Goal: Task Accomplishment & Management: Manage account settings

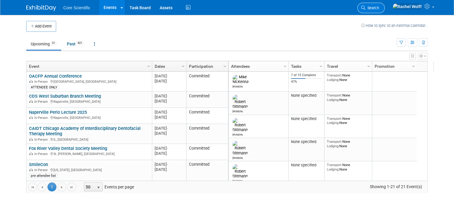
click at [379, 9] on span "Search" at bounding box center [372, 8] width 14 height 4
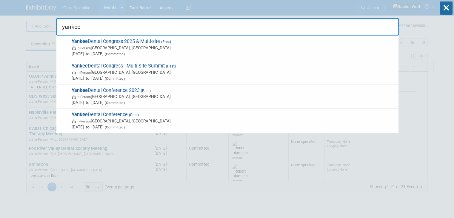
click at [107, 31] on input "yankee" at bounding box center [227, 26] width 343 height 17
type input "yankee"
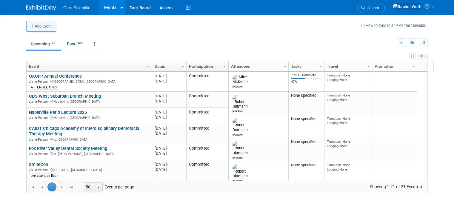
click at [48, 28] on button "Add Event" at bounding box center [41, 26] width 30 height 11
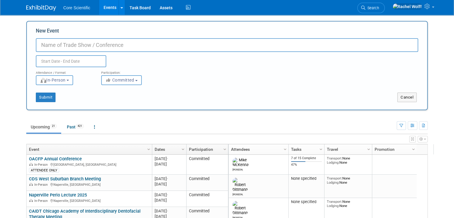
click at [140, 45] on input "New Event" at bounding box center [227, 45] width 382 height 14
type input "Yankee Dental Congress 2026"
click at [67, 59] on input "text" at bounding box center [71, 61] width 70 height 12
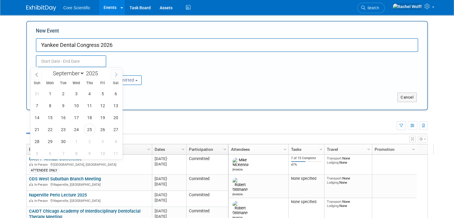
click at [114, 73] on icon at bounding box center [116, 75] width 4 height 4
click at [81, 57] on input "text" at bounding box center [71, 61] width 70 height 12
click at [113, 76] on span at bounding box center [116, 74] width 11 height 10
select select "11"
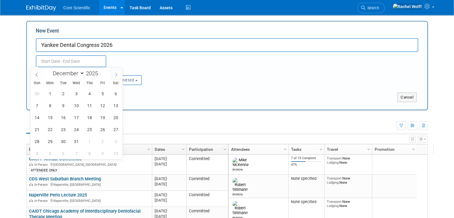
click at [113, 76] on span at bounding box center [116, 74] width 11 height 10
type input "2026"
click at [113, 76] on span at bounding box center [116, 74] width 11 height 10
click at [32, 75] on span at bounding box center [36, 74] width 11 height 10
select select "0"
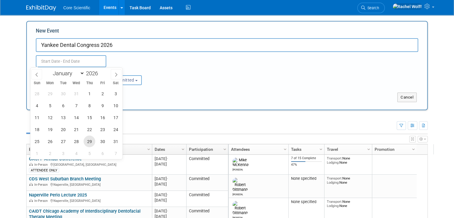
click at [87, 141] on span "29" at bounding box center [90, 142] width 12 height 12
click at [115, 142] on span "31" at bounding box center [116, 142] width 12 height 12
type input "Jan 29, 2026 to Jan 31, 2026"
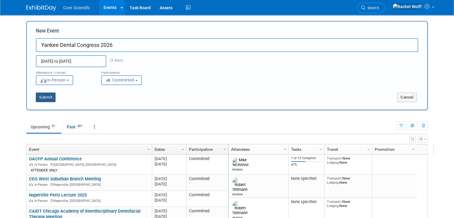
click at [48, 97] on button "Submit" at bounding box center [46, 98] width 20 height 10
type input "Yankee Dental Congress 2026"
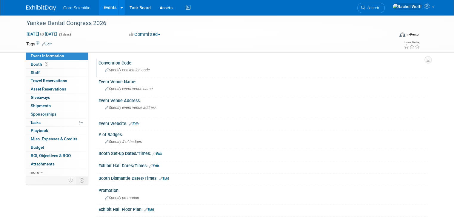
click at [110, 72] on span "Specify convention code" at bounding box center [127, 70] width 45 height 4
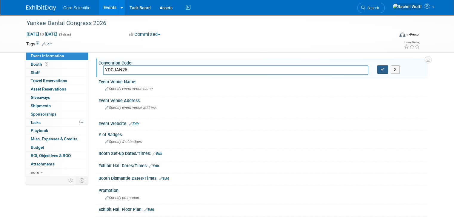
type input "YDCJAN26"
click at [386, 72] on button "button" at bounding box center [382, 69] width 11 height 8
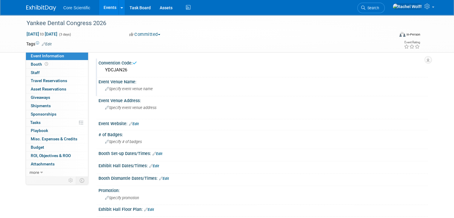
click at [152, 84] on div "Event Venue Name:" at bounding box center [263, 80] width 329 height 7
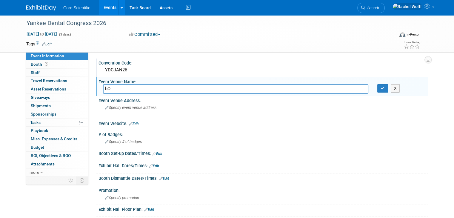
type input "b"
type input "Boston Convention & Exhibition Center"
click at [163, 105] on div "Specify event venue address" at bounding box center [167, 110] width 128 height 14
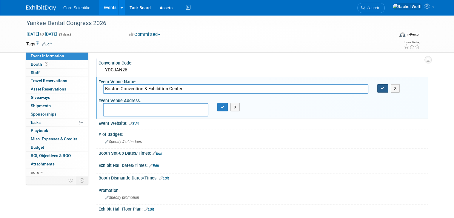
click at [385, 86] on icon "button" at bounding box center [383, 88] width 4 height 4
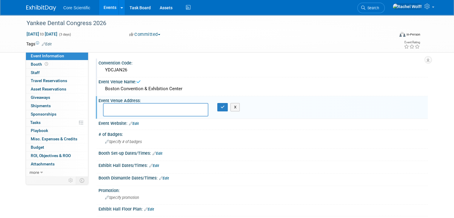
click at [164, 90] on div "Boston Convention & Exhibition Center" at bounding box center [263, 88] width 320 height 9
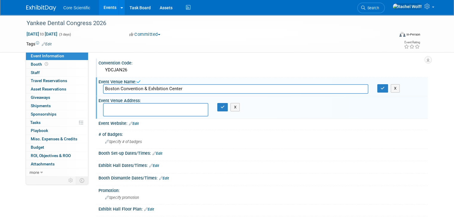
click at [164, 90] on input "Boston Convention & Exhibition Center" at bounding box center [235, 88] width 265 height 9
click at [388, 90] on button "button" at bounding box center [382, 88] width 11 height 8
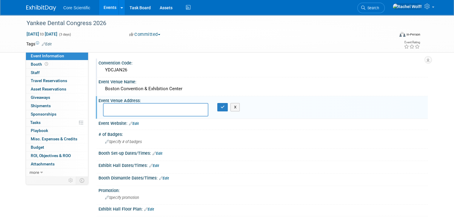
click at [166, 112] on textarea at bounding box center [155, 109] width 105 height 13
paste textarea "[STREET_ADDRESS]"
type textarea "[STREET_ADDRESS]"
click at [220, 110] on button "button" at bounding box center [222, 107] width 11 height 8
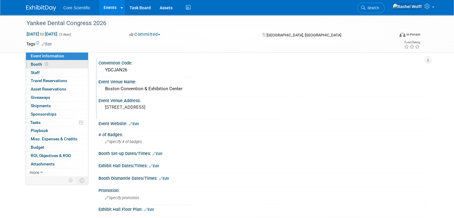
click at [33, 67] on link "Booth" at bounding box center [57, 64] width 62 height 8
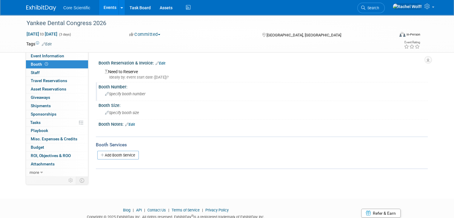
click at [131, 91] on div "Specify booth number" at bounding box center [263, 93] width 320 height 9
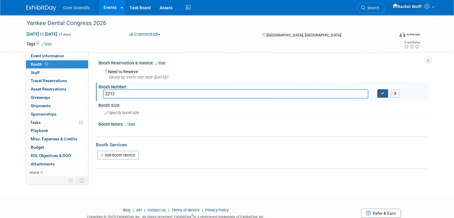
type input "2212"
click at [384, 93] on button "button" at bounding box center [382, 93] width 11 height 8
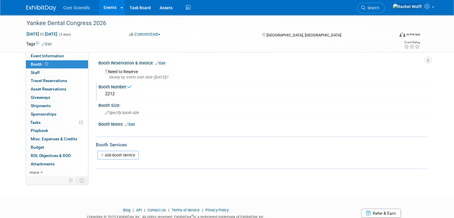
click at [122, 73] on div "Need to Reserve Ideally by: event start date (Thu. Jan 29, 2026)?" at bounding box center [263, 73] width 320 height 13
click at [157, 62] on link "Edit" at bounding box center [161, 63] width 10 height 4
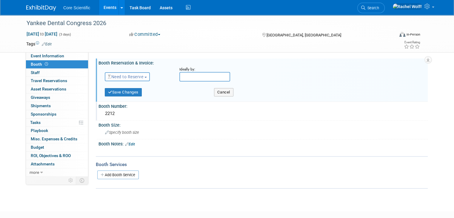
click at [133, 79] on span "Need to Reserve" at bounding box center [126, 76] width 36 height 5
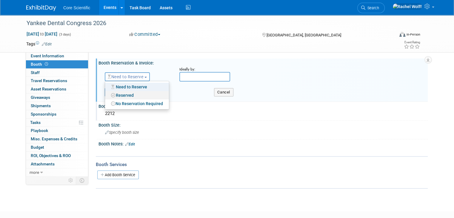
click at [130, 95] on link "Reserved" at bounding box center [137, 95] width 64 height 8
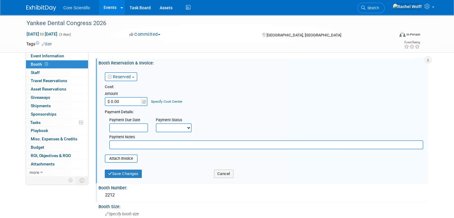
click at [113, 100] on input "$ 0.00" at bounding box center [123, 101] width 37 height 9
type input "$ 4,900.00"
click at [168, 129] on select "Not Paid Yet Partially Paid Paid in Full" at bounding box center [174, 127] width 36 height 9
select select "1"
click at [156, 123] on select "Not Paid Yet Partially Paid Paid in Full" at bounding box center [174, 127] width 36 height 9
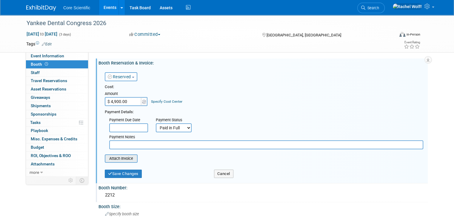
click at [113, 162] on div "Attach Invoice" at bounding box center [121, 158] width 33 height 8
click at [115, 158] on input "file" at bounding box center [101, 158] width 71 height 7
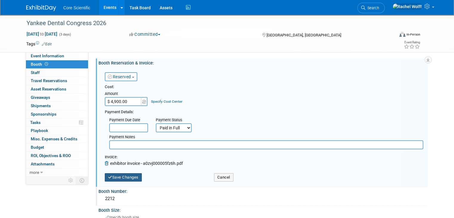
click at [130, 176] on button "Save Changes" at bounding box center [123, 177] width 37 height 8
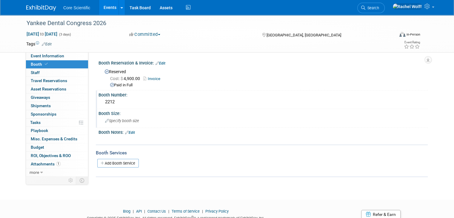
click at [115, 120] on span "Specify booth size" at bounding box center [122, 121] width 34 height 4
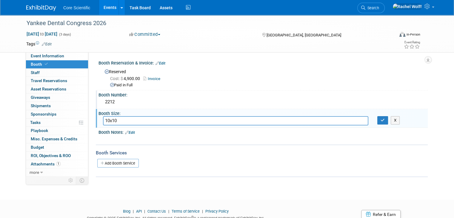
type input "10x10"
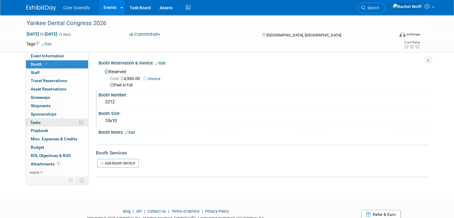
click at [51, 119] on link "0% Tasks 0%" at bounding box center [57, 123] width 62 height 8
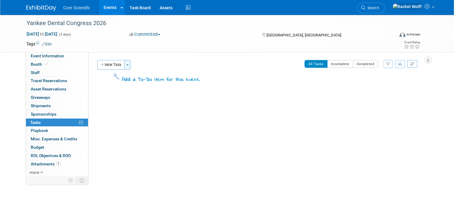
click at [125, 65] on button "Toggle Dropdown" at bounding box center [128, 65] width 6 height 10
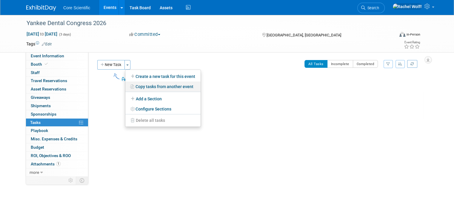
click at [141, 89] on link "Copy tasks from another event" at bounding box center [162, 87] width 75 height 10
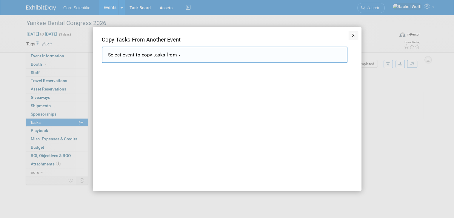
click at [153, 58] on button "Select event to copy tasks from" at bounding box center [225, 55] width 246 height 16
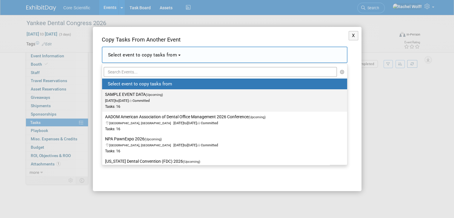
click at [147, 102] on span "Jan 1, 2028 to Jan 4, 2028 Committed" at bounding box center [136, 98] width 62 height 10
click at [103, 96] on input "SAMPLE EVENT DATA (Upcoming) Jan 1, 2028 to Jan 4, 2028 Committed Tasks: 16" at bounding box center [101, 95] width 4 height 4
select select "11090879"
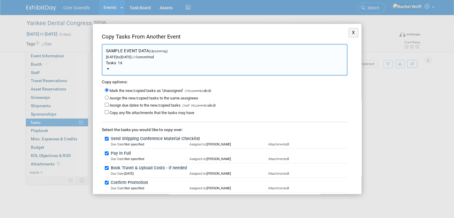
click at [109, 99] on div "Assign the new/copied tasks to the same assignees" at bounding box center [226, 97] width 243 height 7
click at [107, 96] on input "Assign the new/copied tasks to the same assignees" at bounding box center [107, 98] width 4 height 4
radio input "true"
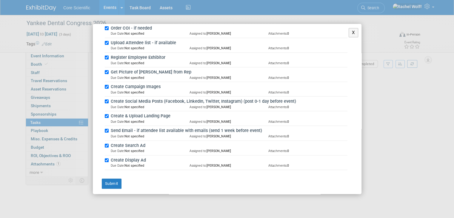
scroll to position [199, 0]
click at [112, 185] on div "X Copy Tasks From Another Event <span style='font-size: 1.1em;'>Select event to…" at bounding box center [227, 109] width 269 height 170
click at [114, 182] on button "Submit" at bounding box center [112, 183] width 20 height 10
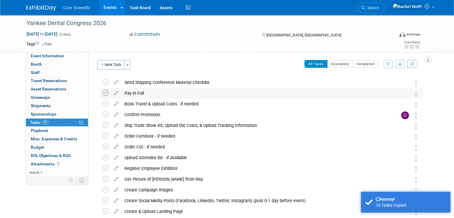
click at [102, 93] on icon at bounding box center [105, 93] width 6 height 6
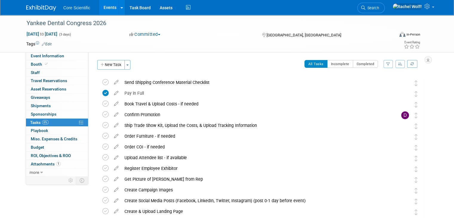
click at [210, 69] on div "All Tasks Incomplete Completed Filter by Assignee -- Select Assignee -- All una…" at bounding box center [279, 66] width 290 height 13
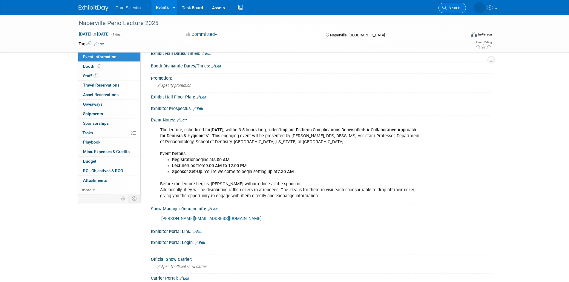
click at [455, 8] on span "Search" at bounding box center [453, 8] width 14 height 4
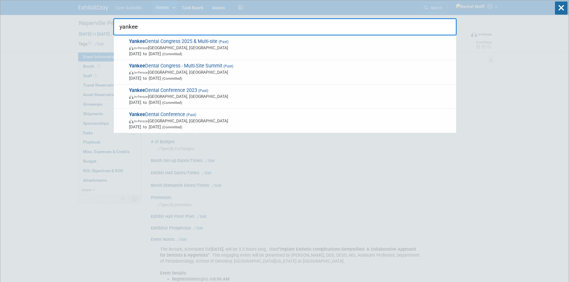
type input "yankee"
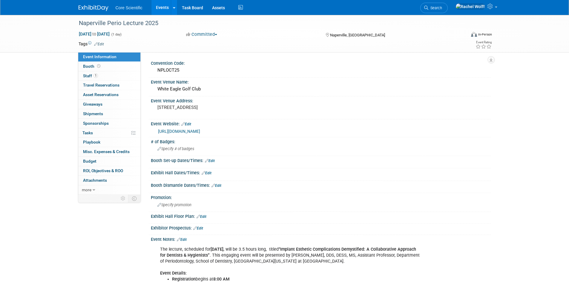
click at [85, 8] on img at bounding box center [94, 8] width 30 height 6
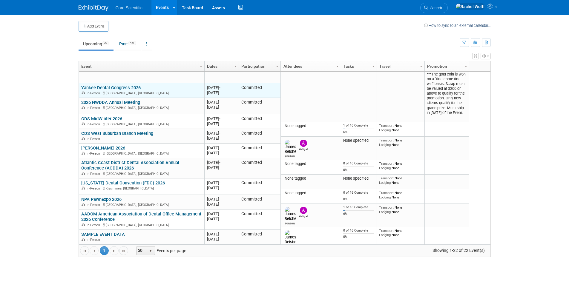
scroll to position [274, 0]
